Goal: Task Accomplishment & Management: Manage account settings

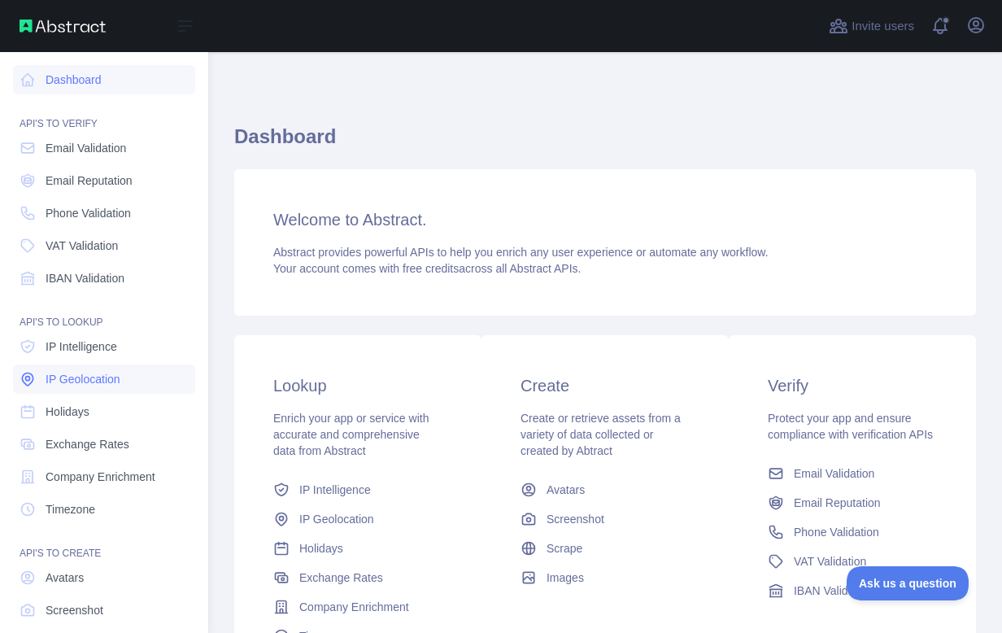
click at [85, 381] on span "IP Geolocation" at bounding box center [83, 379] width 75 height 16
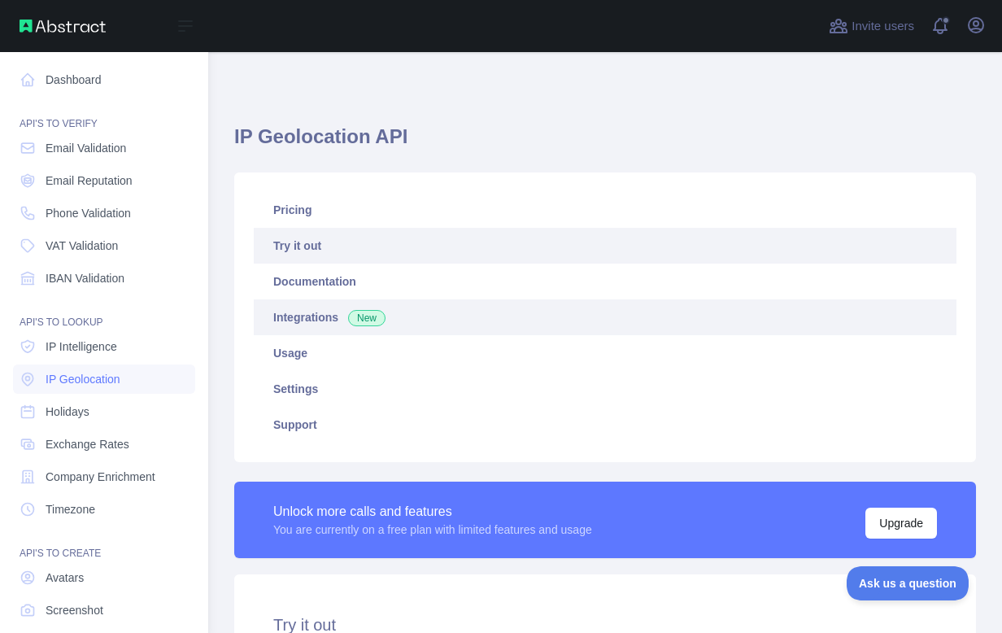
type textarea "**********"
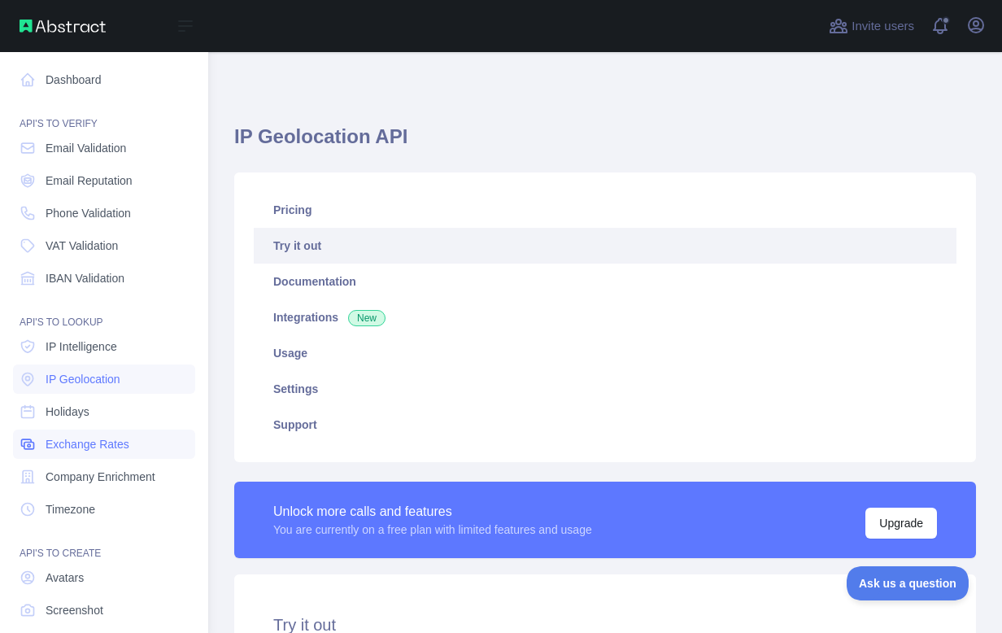
click at [84, 441] on span "Exchange Rates" at bounding box center [88, 444] width 84 height 16
click at [80, 471] on span "Company Enrichment" at bounding box center [101, 476] width 110 height 16
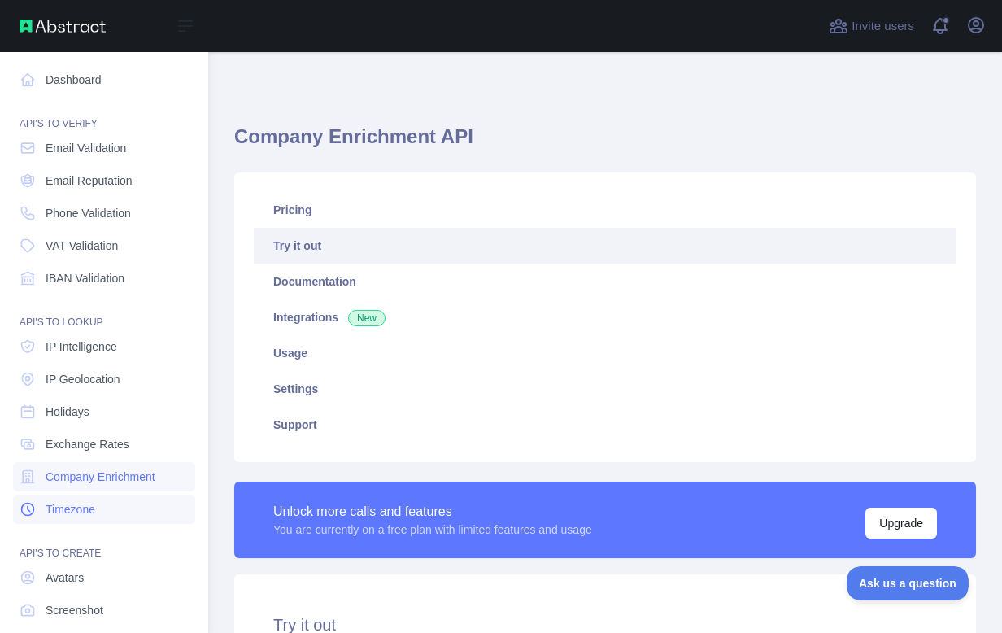
click at [81, 511] on span "Timezone" at bounding box center [71, 509] width 50 height 16
click at [85, 380] on span "IP Geolocation" at bounding box center [83, 379] width 75 height 16
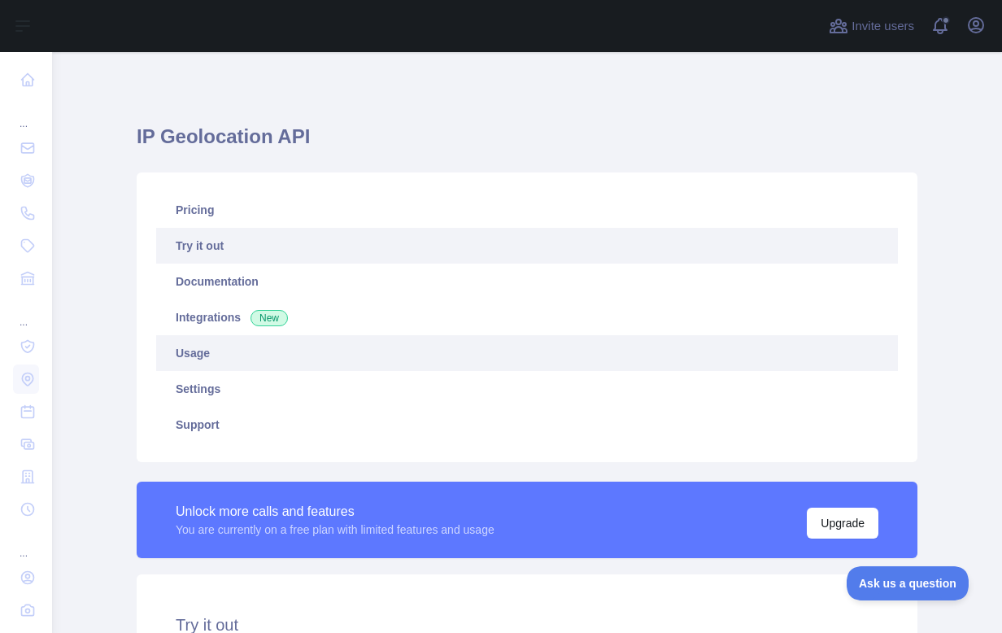
click at [205, 348] on link "Usage" at bounding box center [527, 353] width 742 height 36
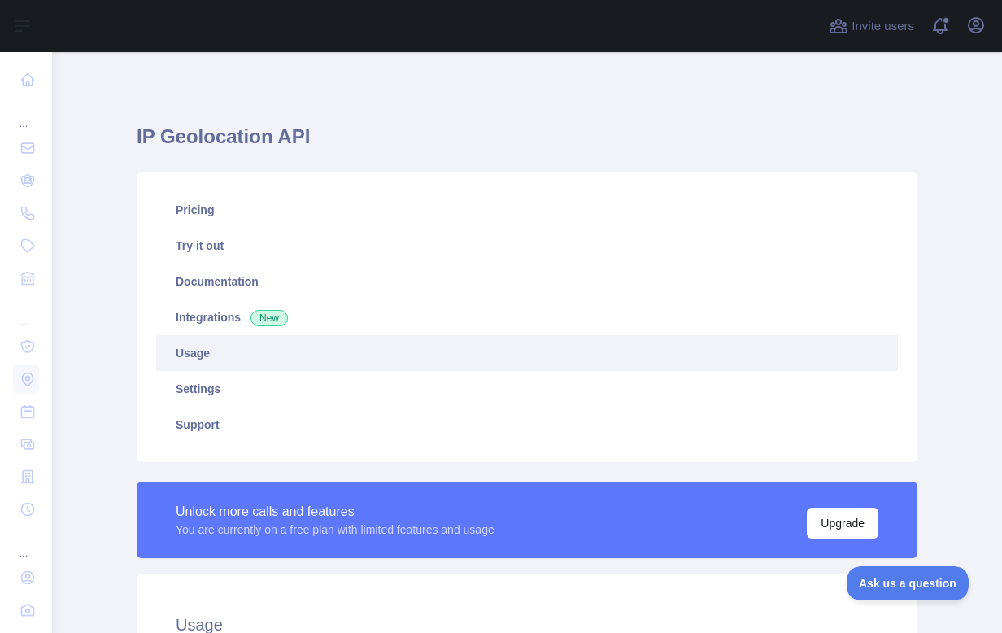
scroll to position [581, 950]
click at [193, 357] on link "Usage" at bounding box center [527, 353] width 742 height 36
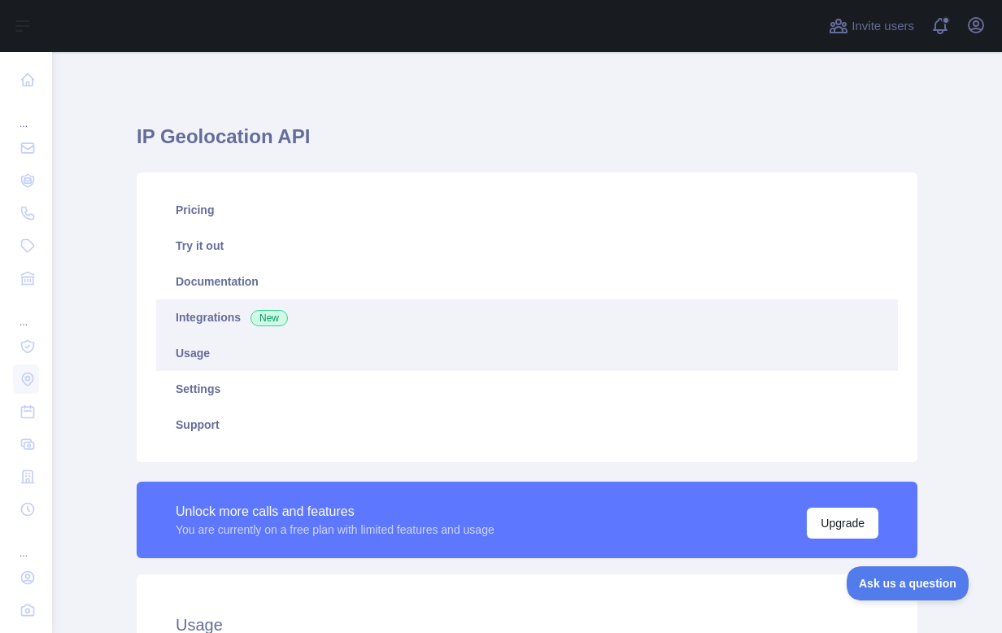
click at [220, 325] on link "Integrations New" at bounding box center [527, 317] width 742 height 36
click at [198, 350] on link "Usage" at bounding box center [527, 353] width 742 height 36
click at [197, 325] on link "Integrations New" at bounding box center [527, 317] width 742 height 36
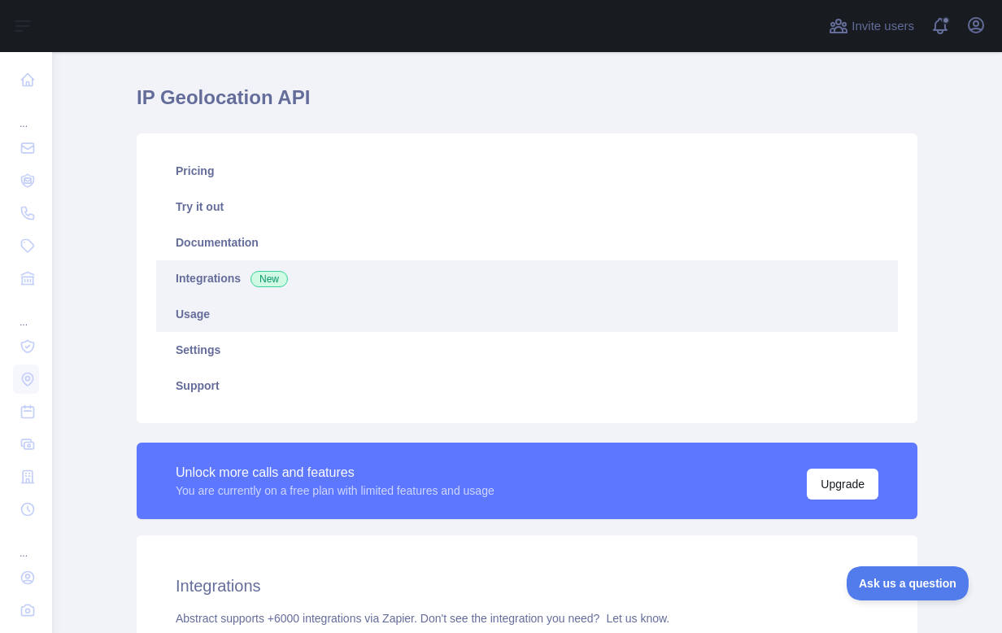
scroll to position [41, 0]
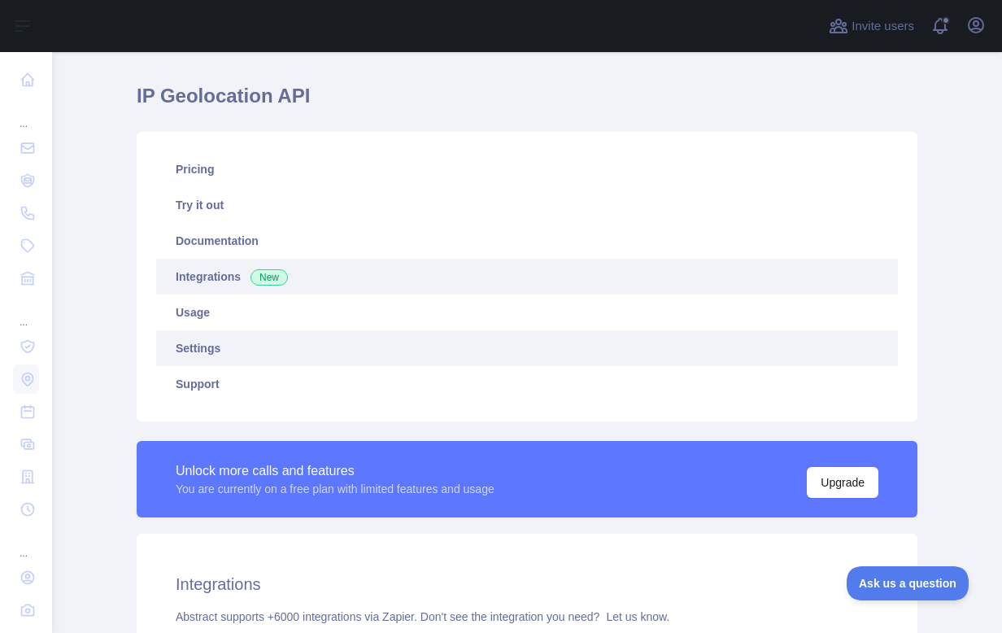
click at [193, 350] on link "Settings" at bounding box center [527, 348] width 742 height 36
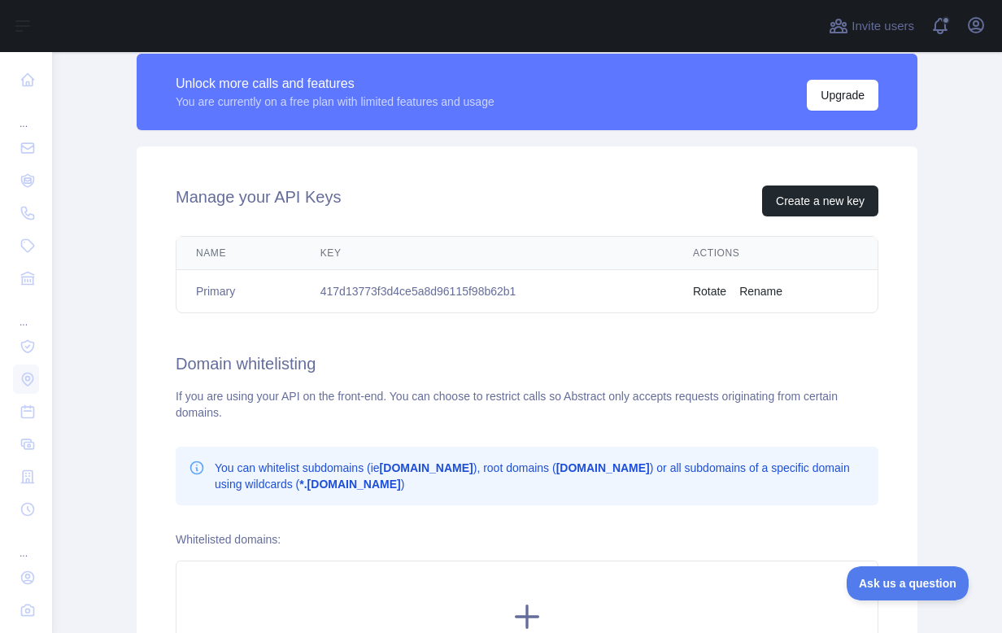
scroll to position [519, 0]
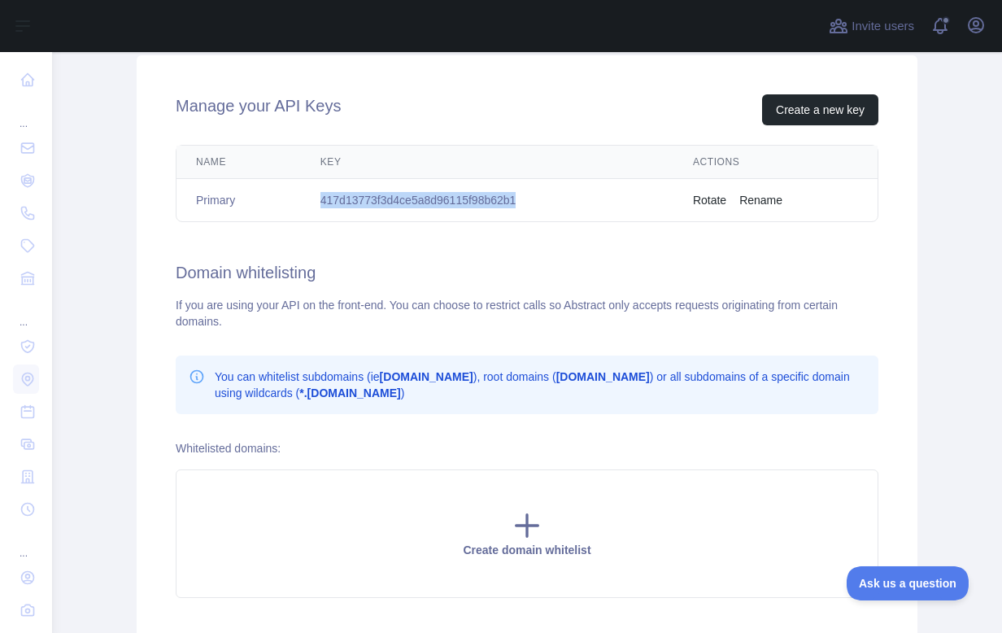
drag, startPoint x: 321, startPoint y: 199, endPoint x: 534, endPoint y: 202, distance: 212.3
click at [534, 202] on td "417d13773f3d4ce5a8d96115f98b62b1" at bounding box center [487, 200] width 373 height 43
copy td "417d13773f3d4ce5a8d96115f98b62b1"
click at [88, 246] on main "IP Geolocation API Pricing Try it out Documentation Integrations New Usage Sett…" at bounding box center [527, 342] width 950 height 581
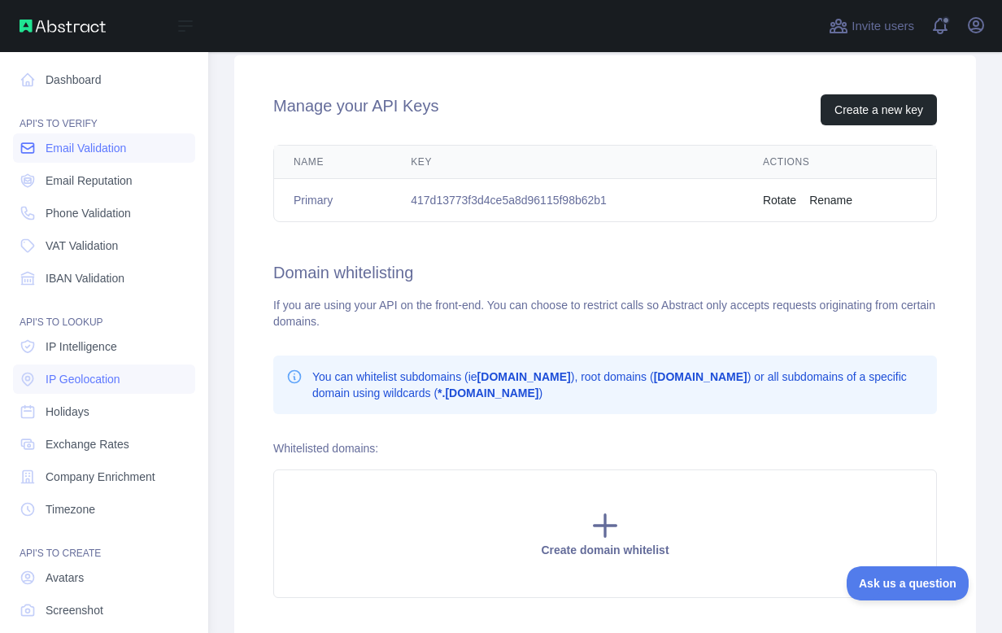
click at [73, 152] on span "Email Validation" at bounding box center [86, 148] width 81 height 16
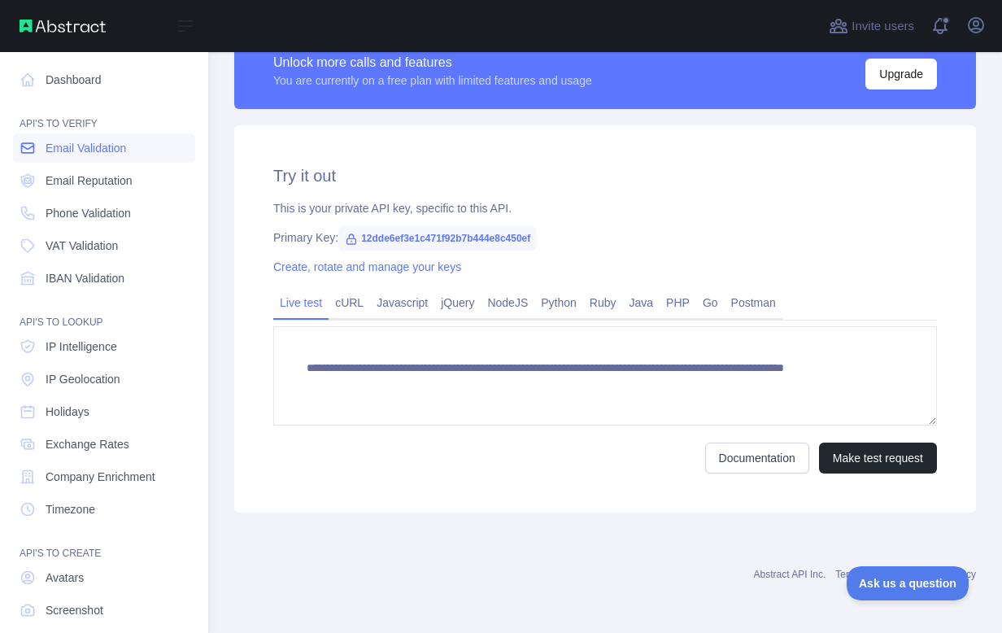
scroll to position [485, 0]
click at [98, 472] on span "Company Enrichment" at bounding box center [101, 476] width 110 height 16
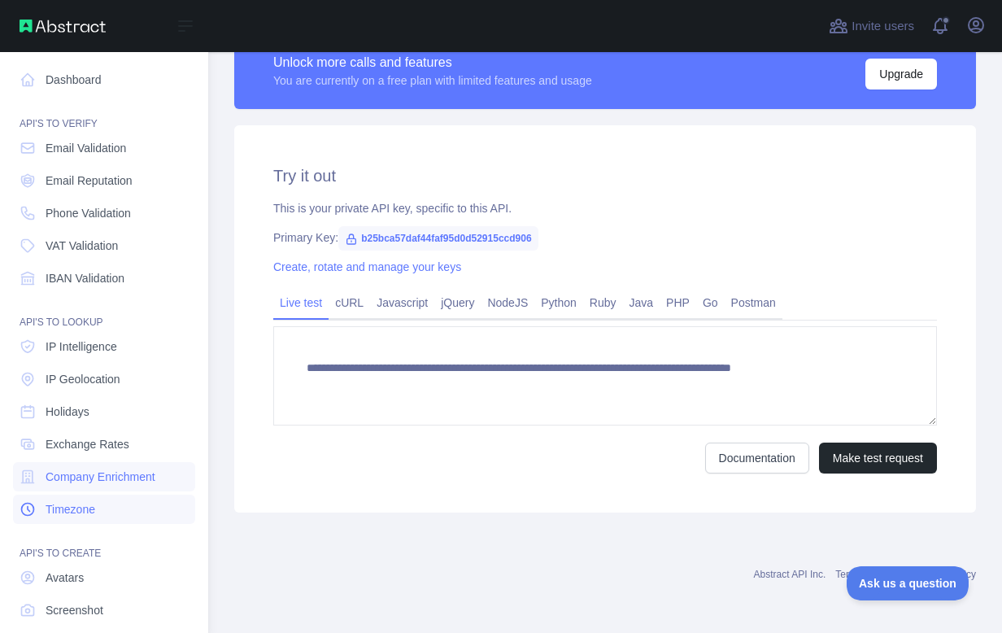
click at [75, 502] on span "Timezone" at bounding box center [71, 509] width 50 height 16
click at [65, 74] on link "Dashboard" at bounding box center [104, 79] width 182 height 29
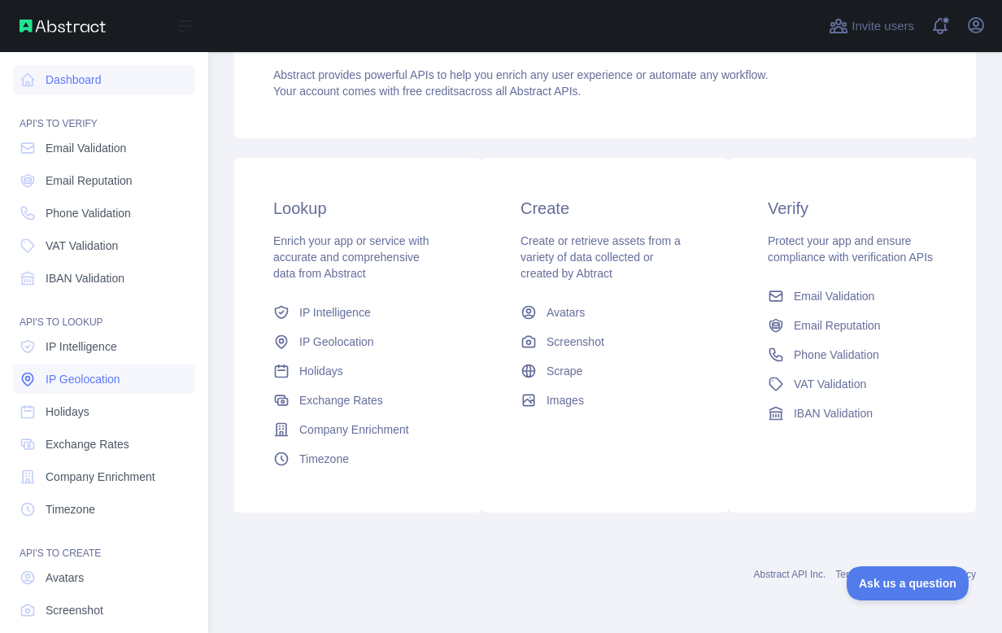
click at [82, 380] on span "IP Geolocation" at bounding box center [83, 379] width 75 height 16
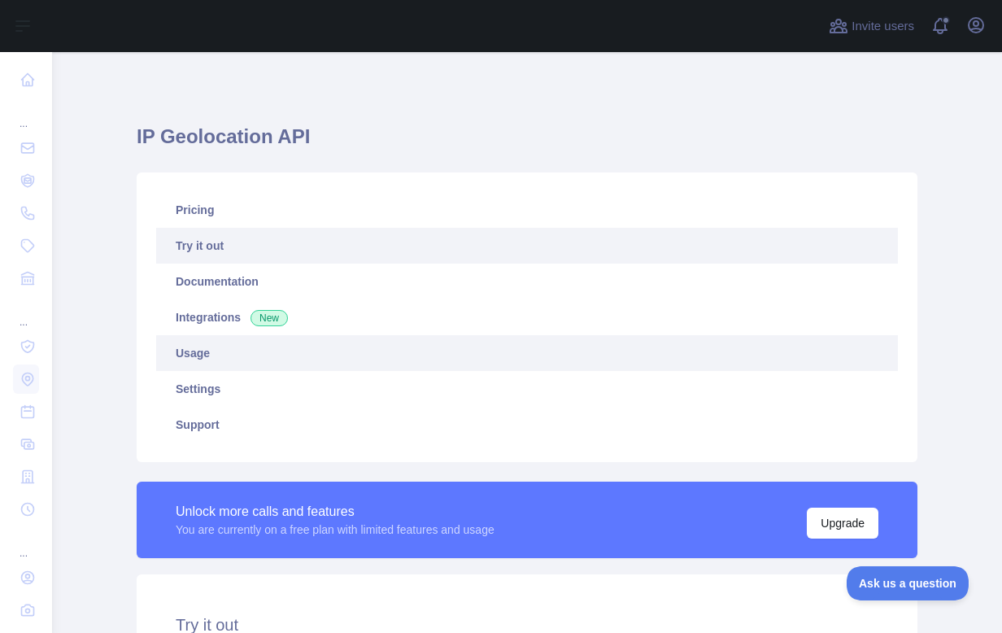
click at [195, 354] on link "Usage" at bounding box center [527, 353] width 742 height 36
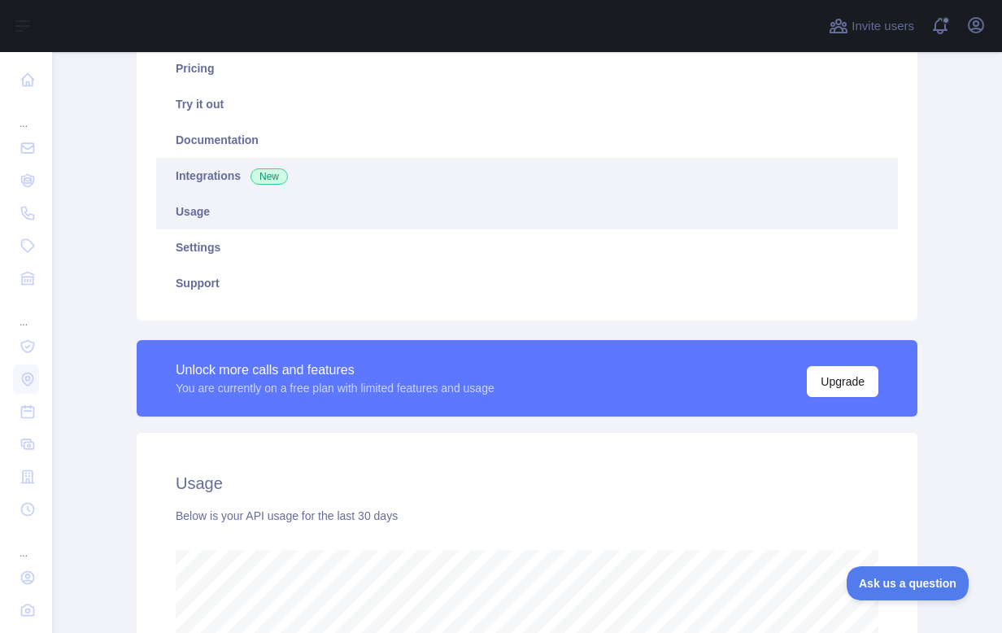
scroll to position [492, 0]
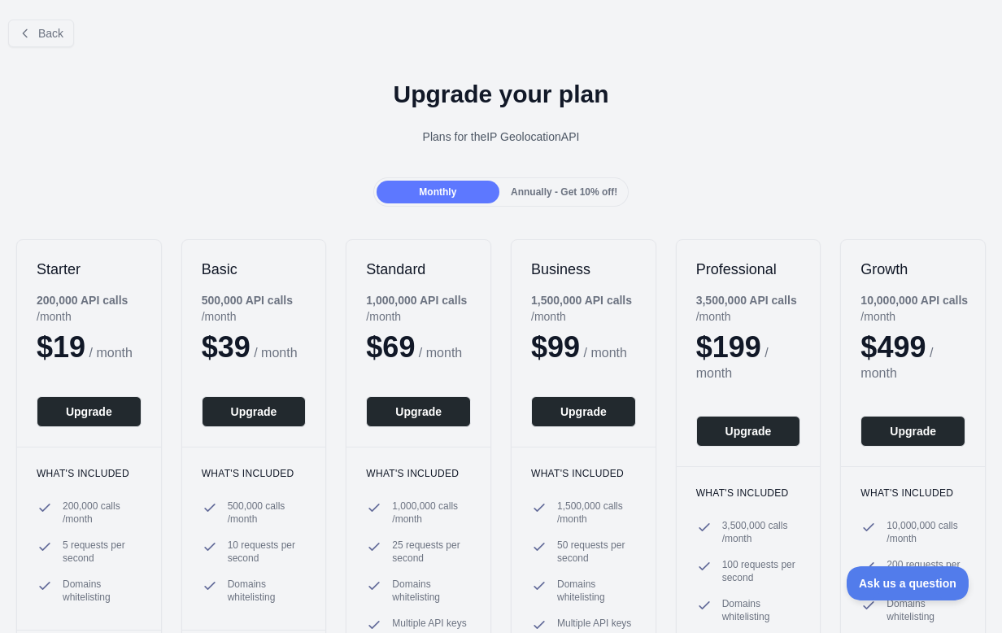
scroll to position [416, 0]
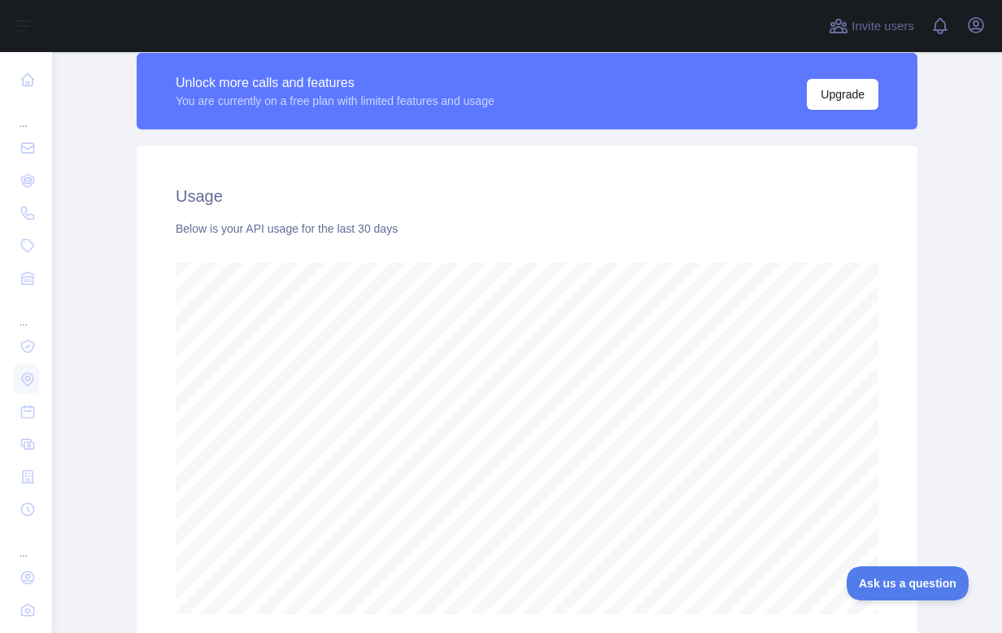
scroll to position [281, 0]
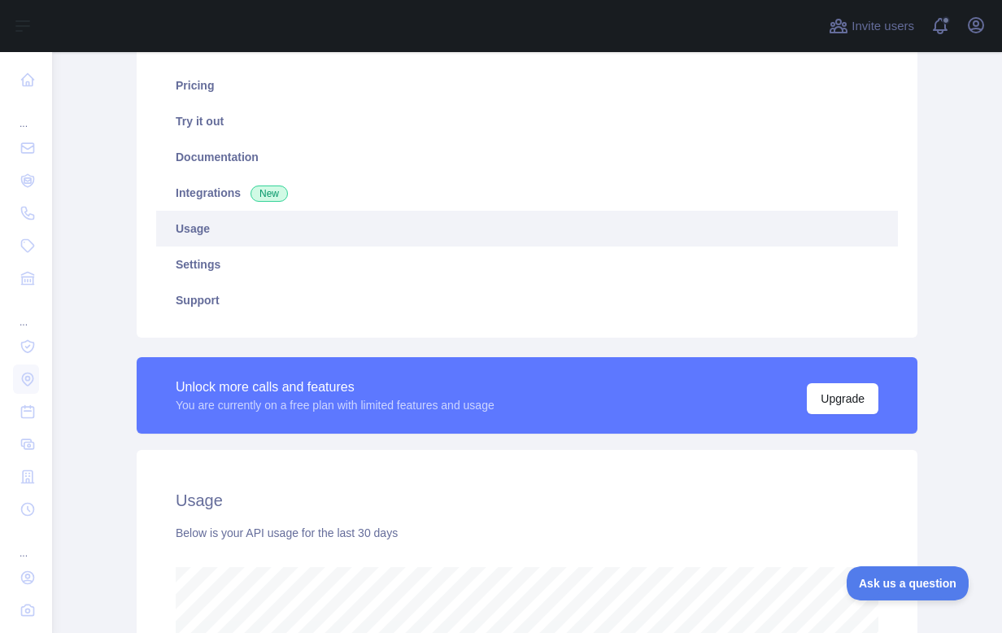
scroll to position [106, 0]
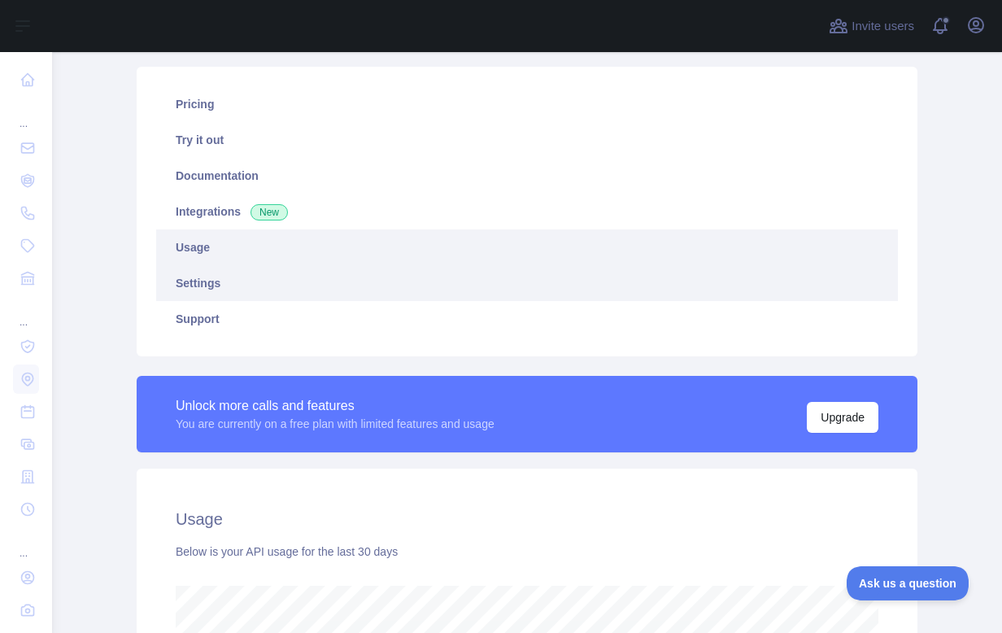
click at [214, 285] on link "Settings" at bounding box center [527, 283] width 742 height 36
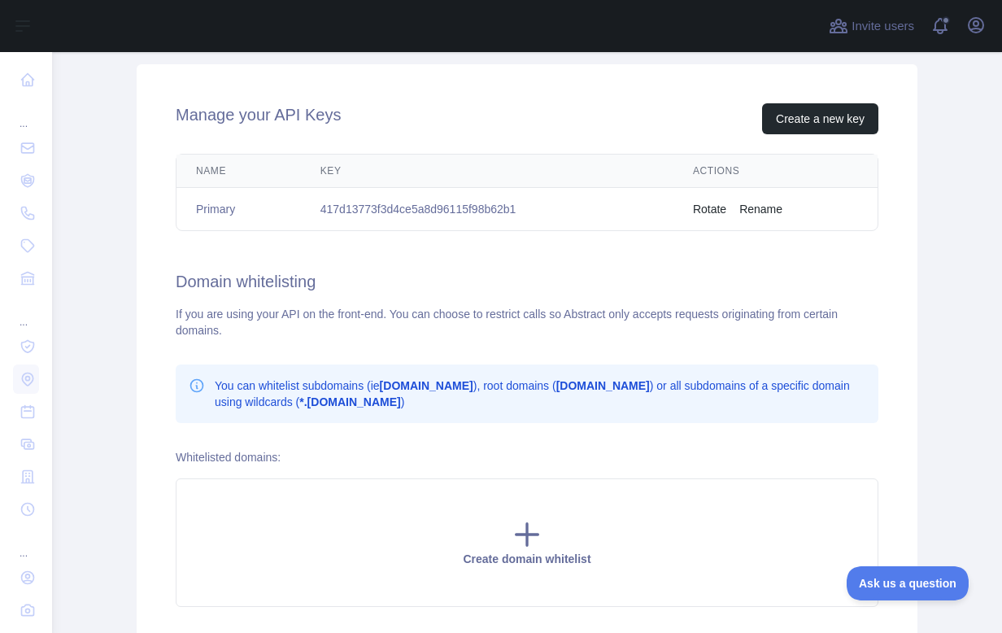
scroll to position [509, 0]
click at [480, 207] on td "417d13773f3d4ce5a8d96115f98b62b1" at bounding box center [487, 210] width 373 height 43
copy td "417d13773f3d4ce5a8d96115f98b62b1"
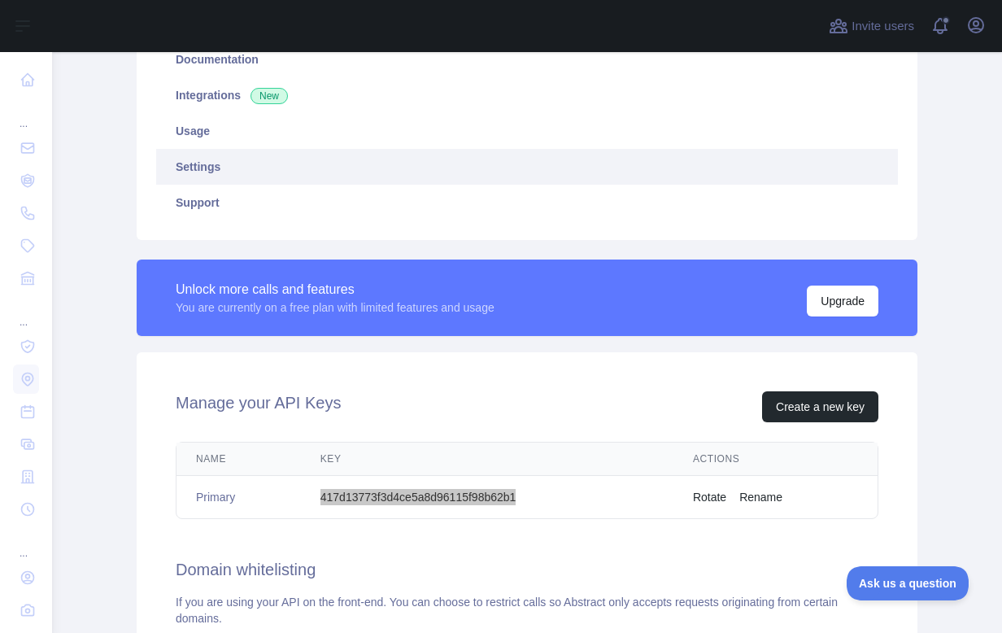
scroll to position [261, 0]
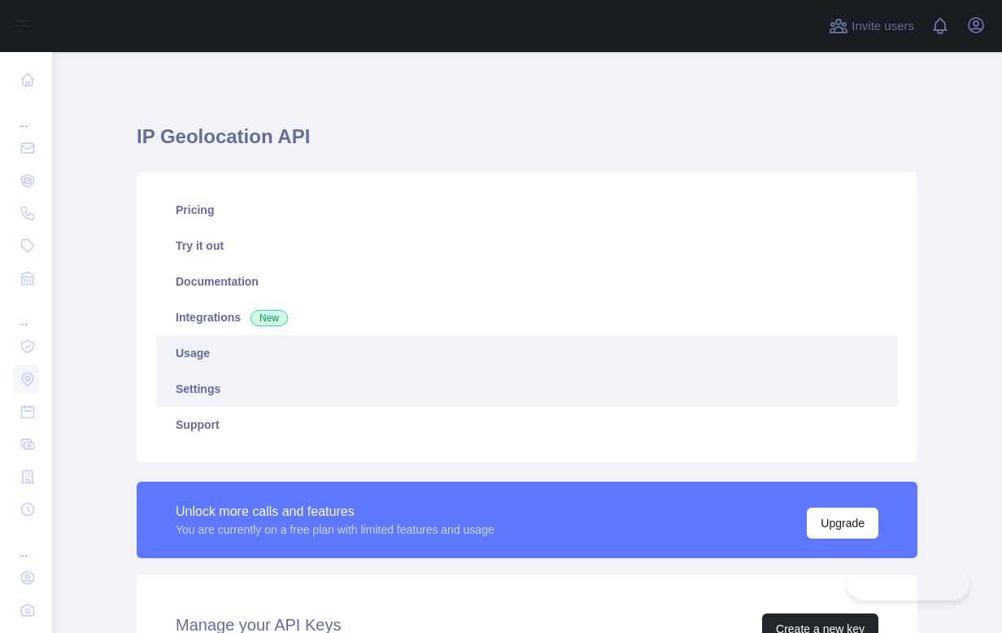
click at [189, 359] on link "Usage" at bounding box center [527, 353] width 742 height 36
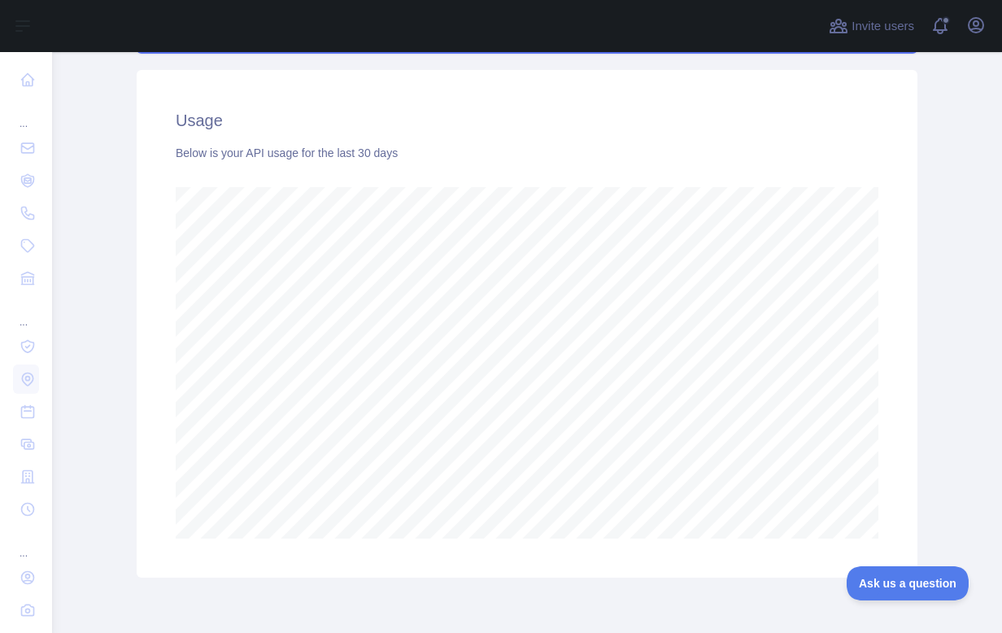
scroll to position [529, 0]
